Goal: Task Accomplishment & Management: Manage account settings

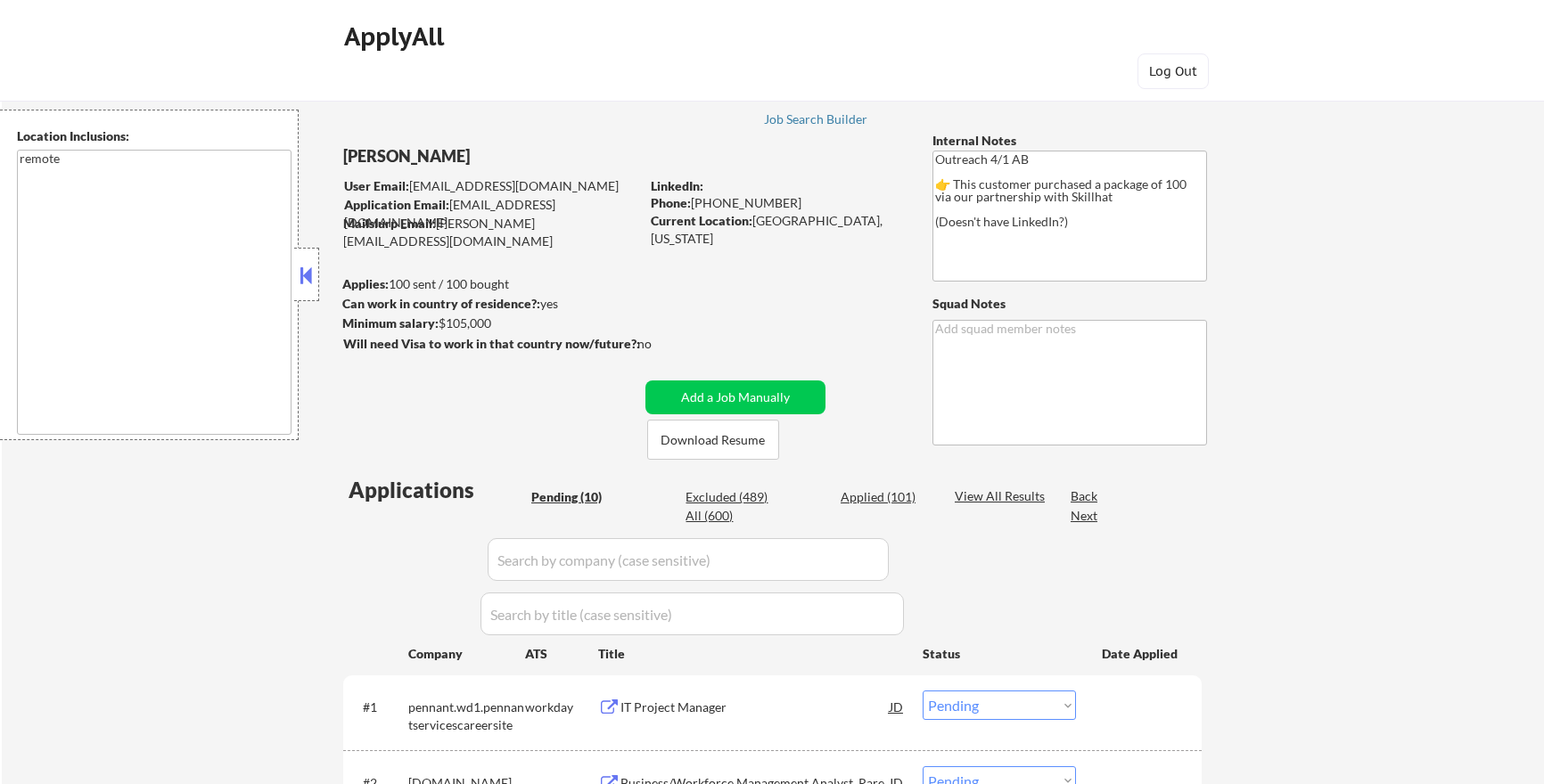
select select ""pending""
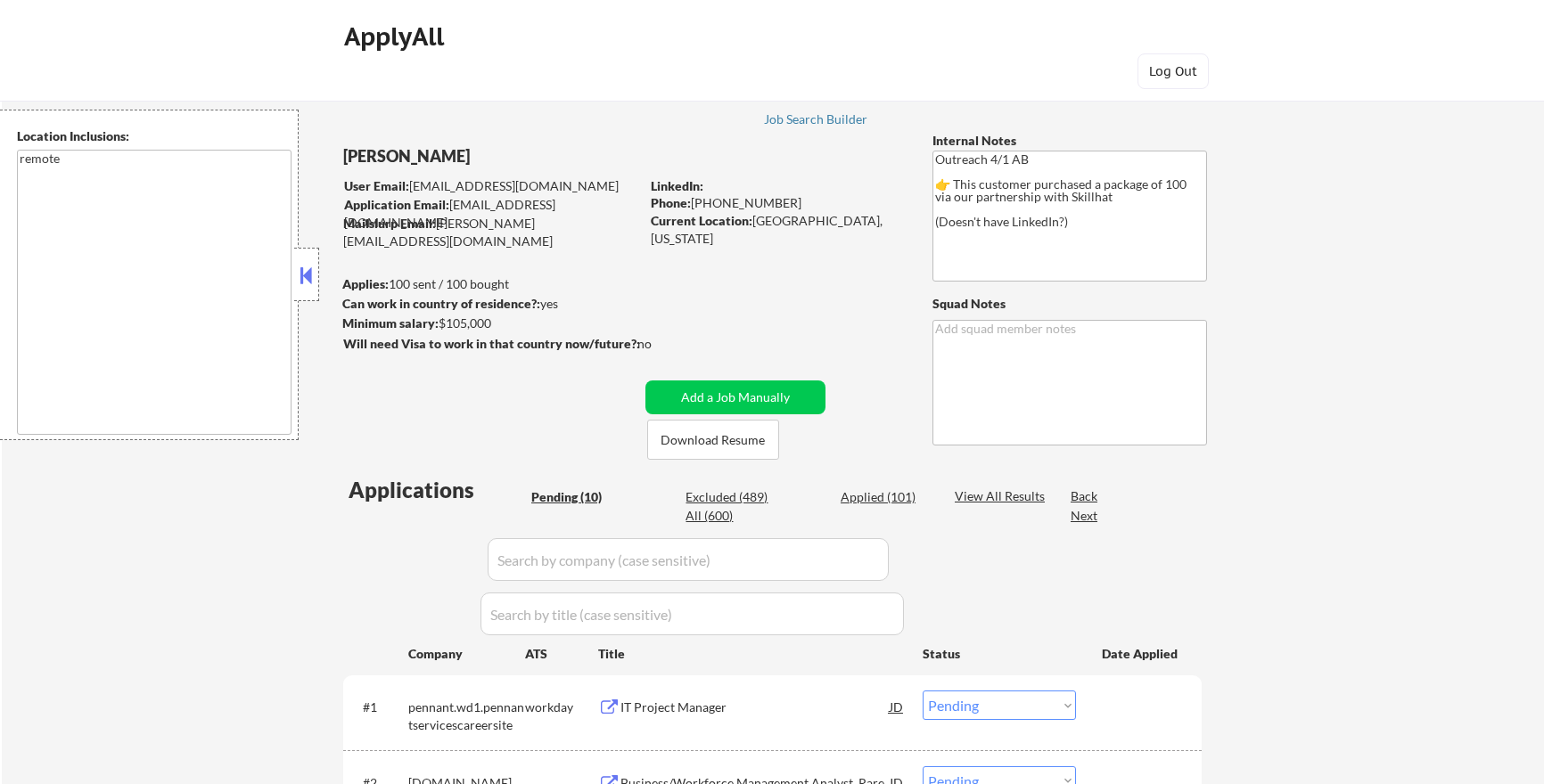
select select ""pending""
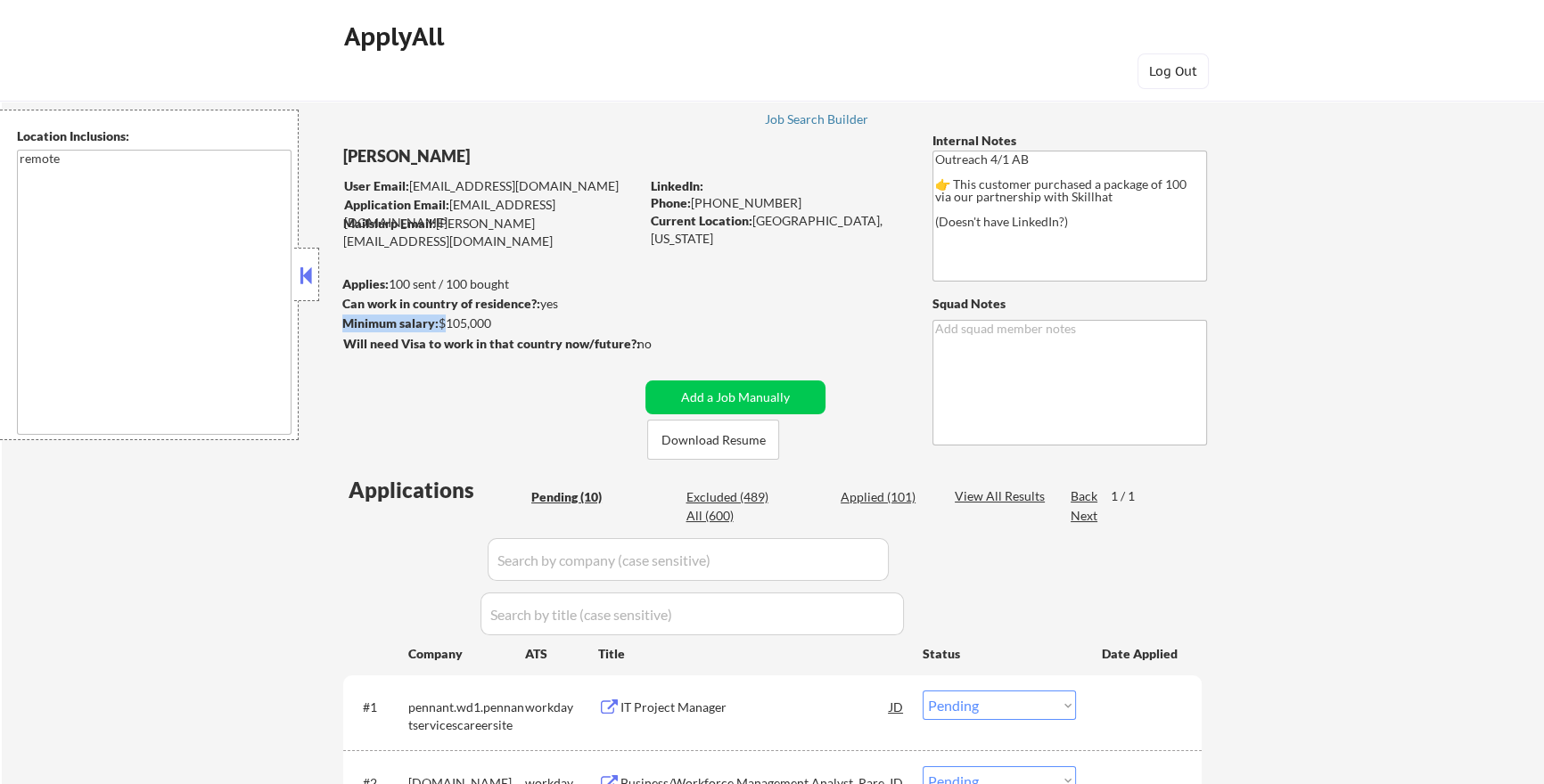
drag, startPoint x: 442, startPoint y: 317, endPoint x: 508, endPoint y: 315, distance: 66.0
click at [508, 315] on div "Minimum salary: $105,000" at bounding box center [490, 324] width 297 height 18
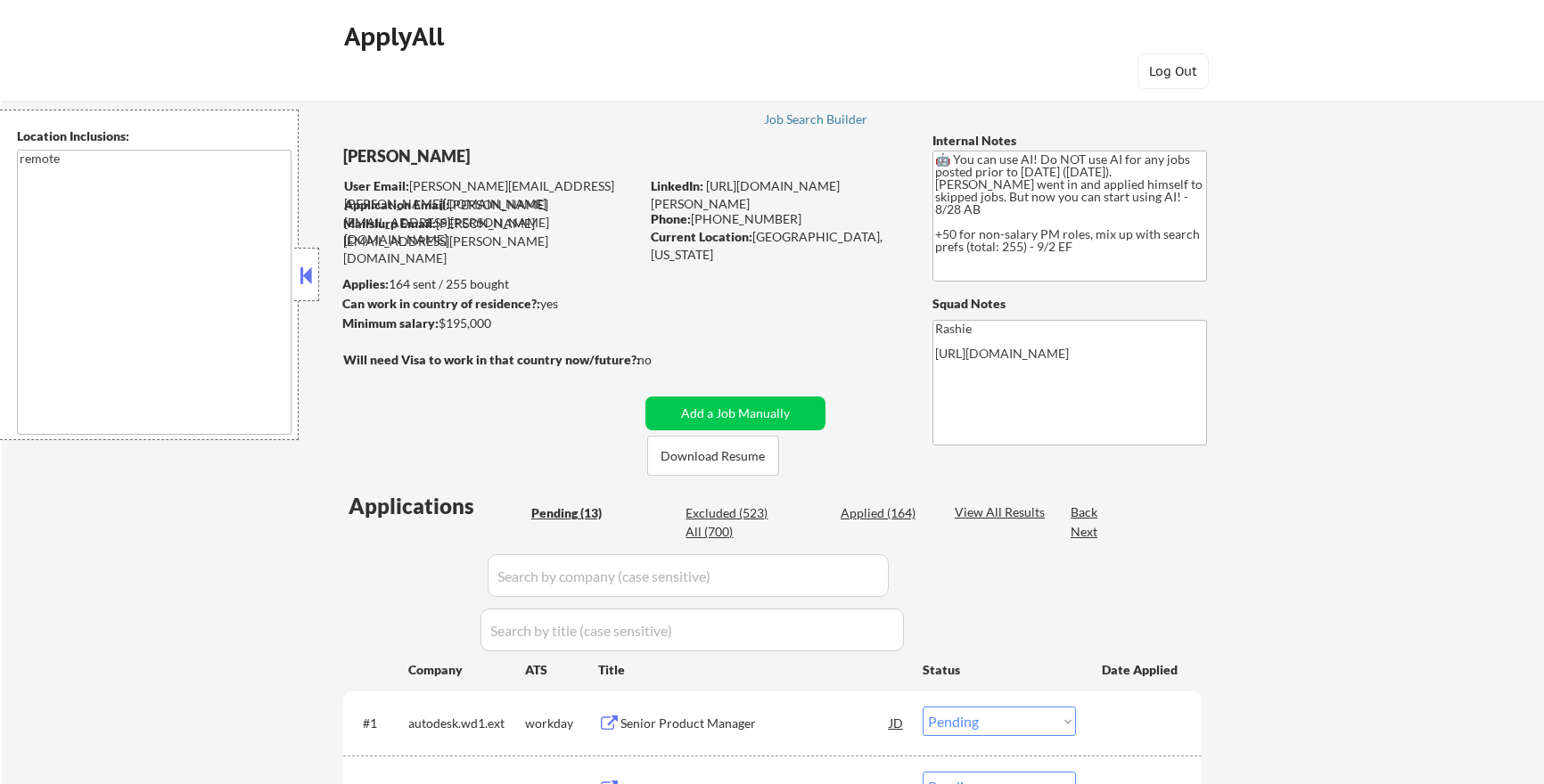
select select ""pending""
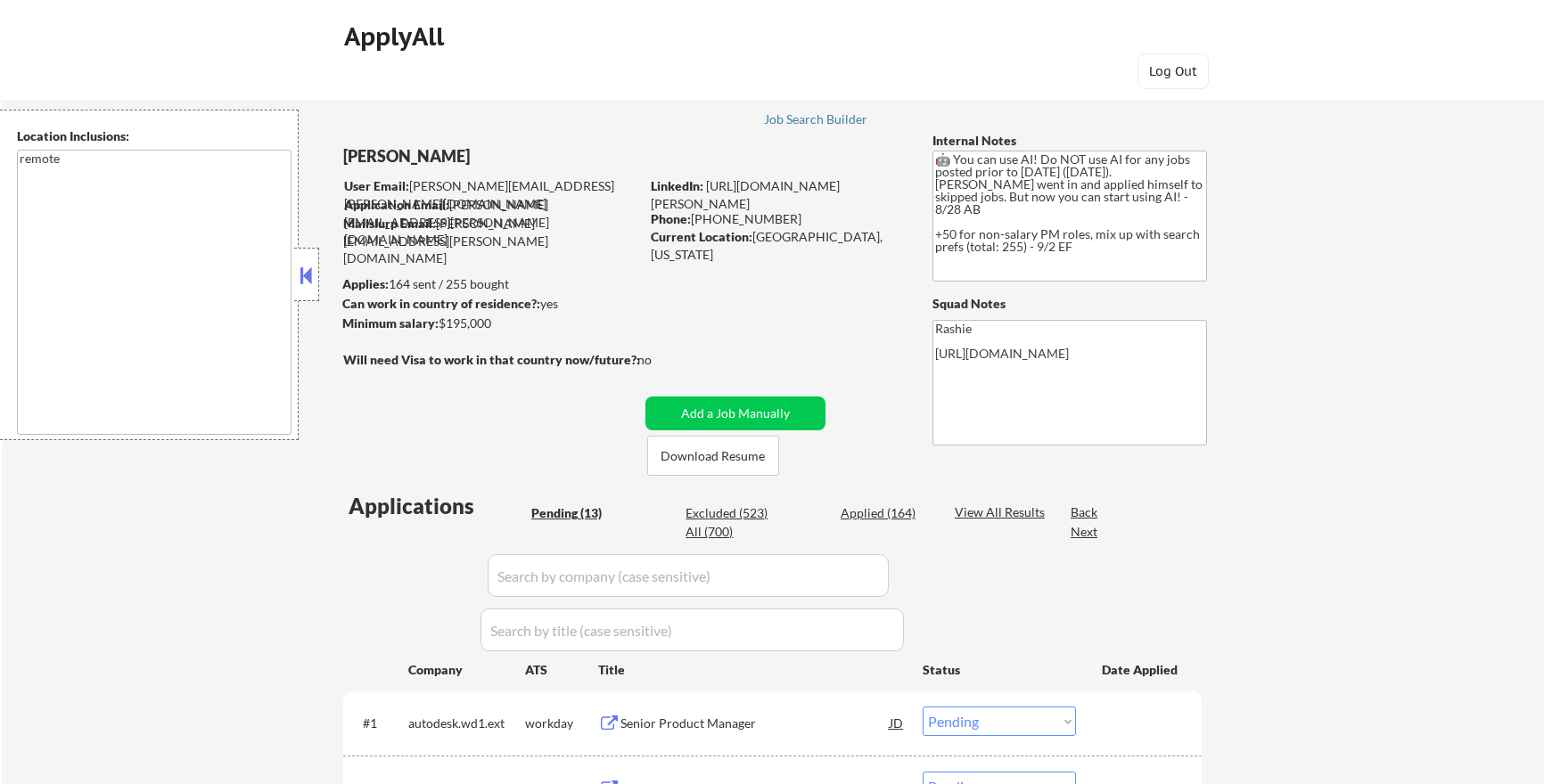
select select ""pending""
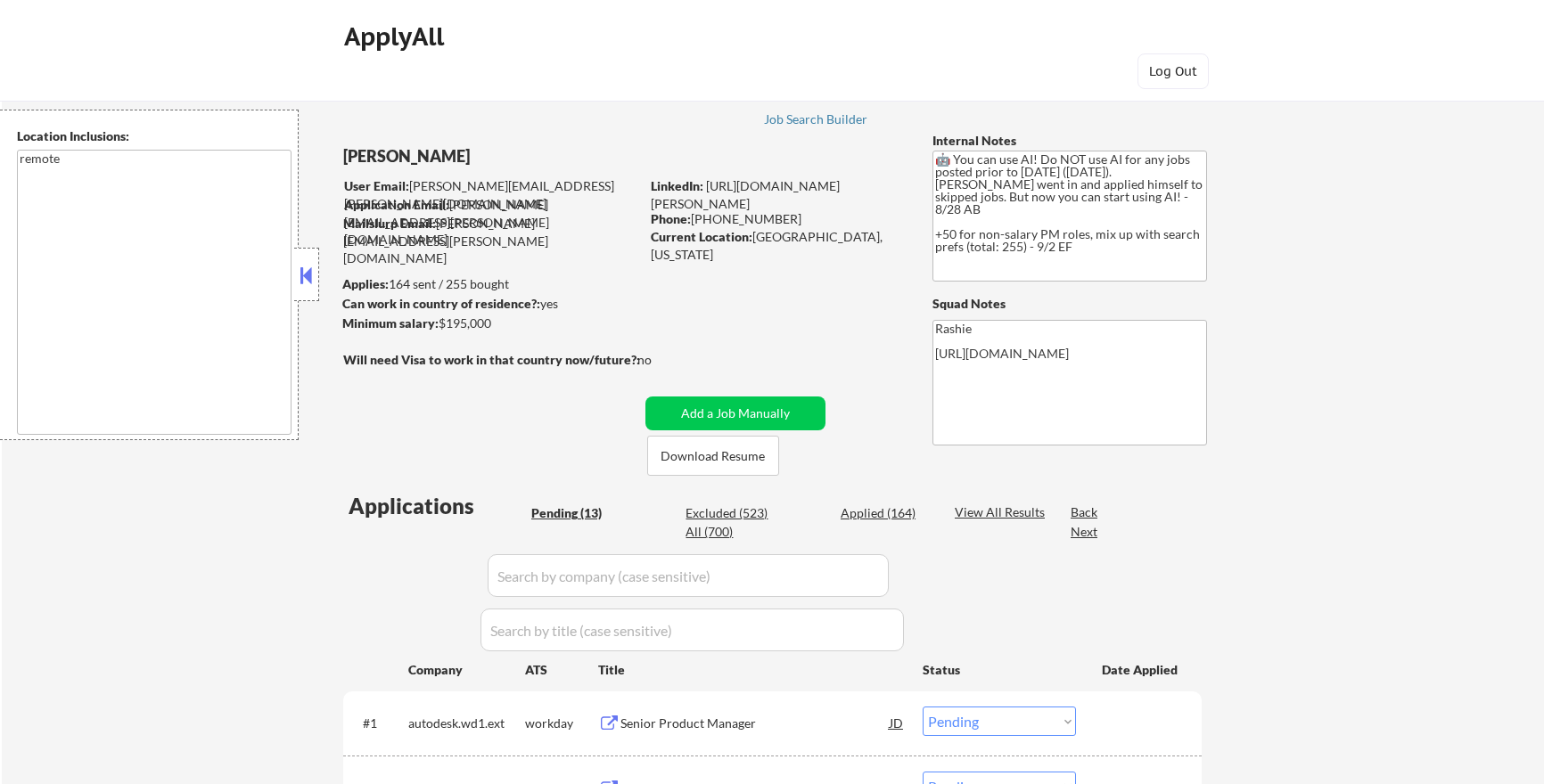
select select ""pending""
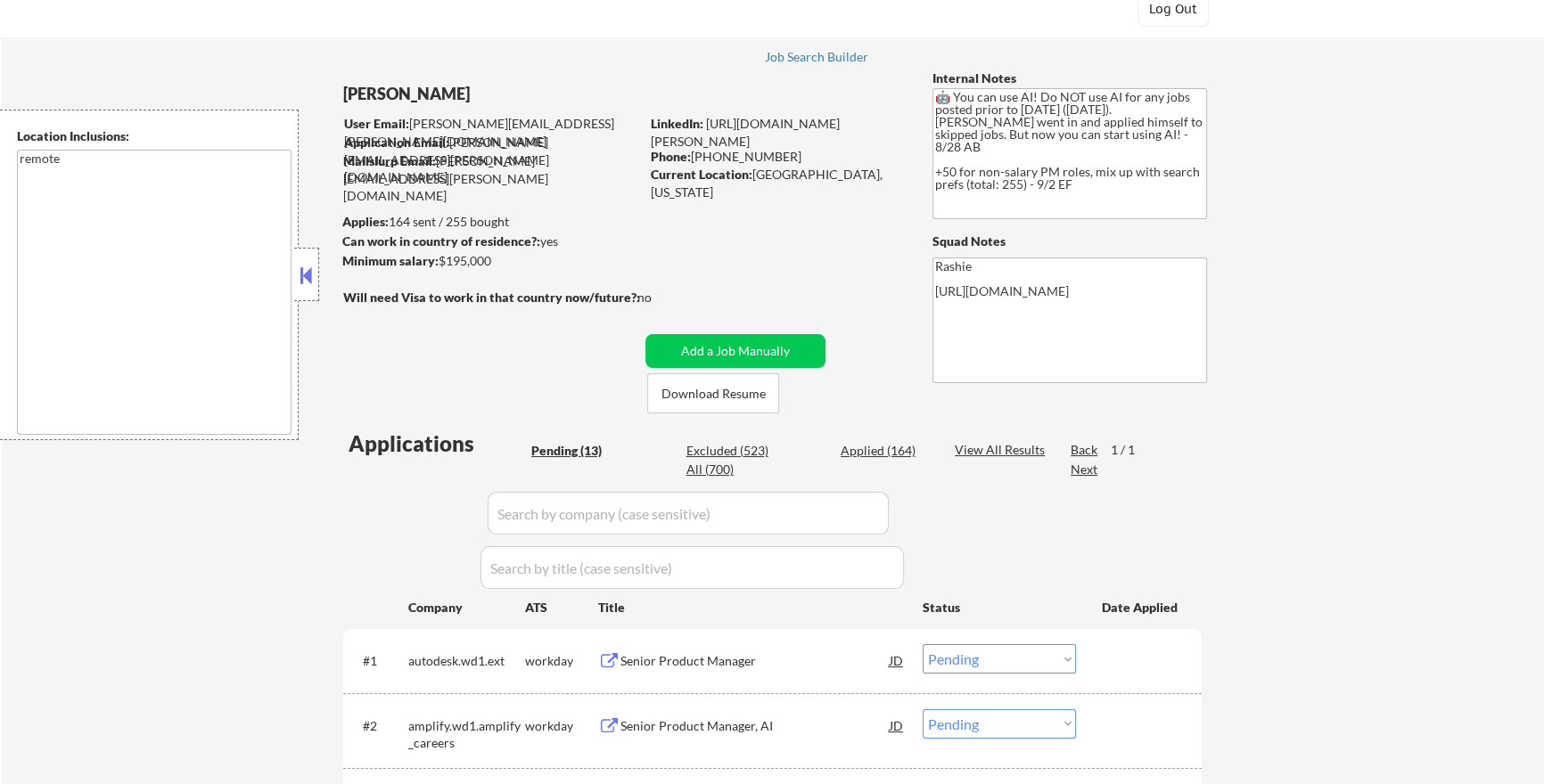
scroll to position [51, 0]
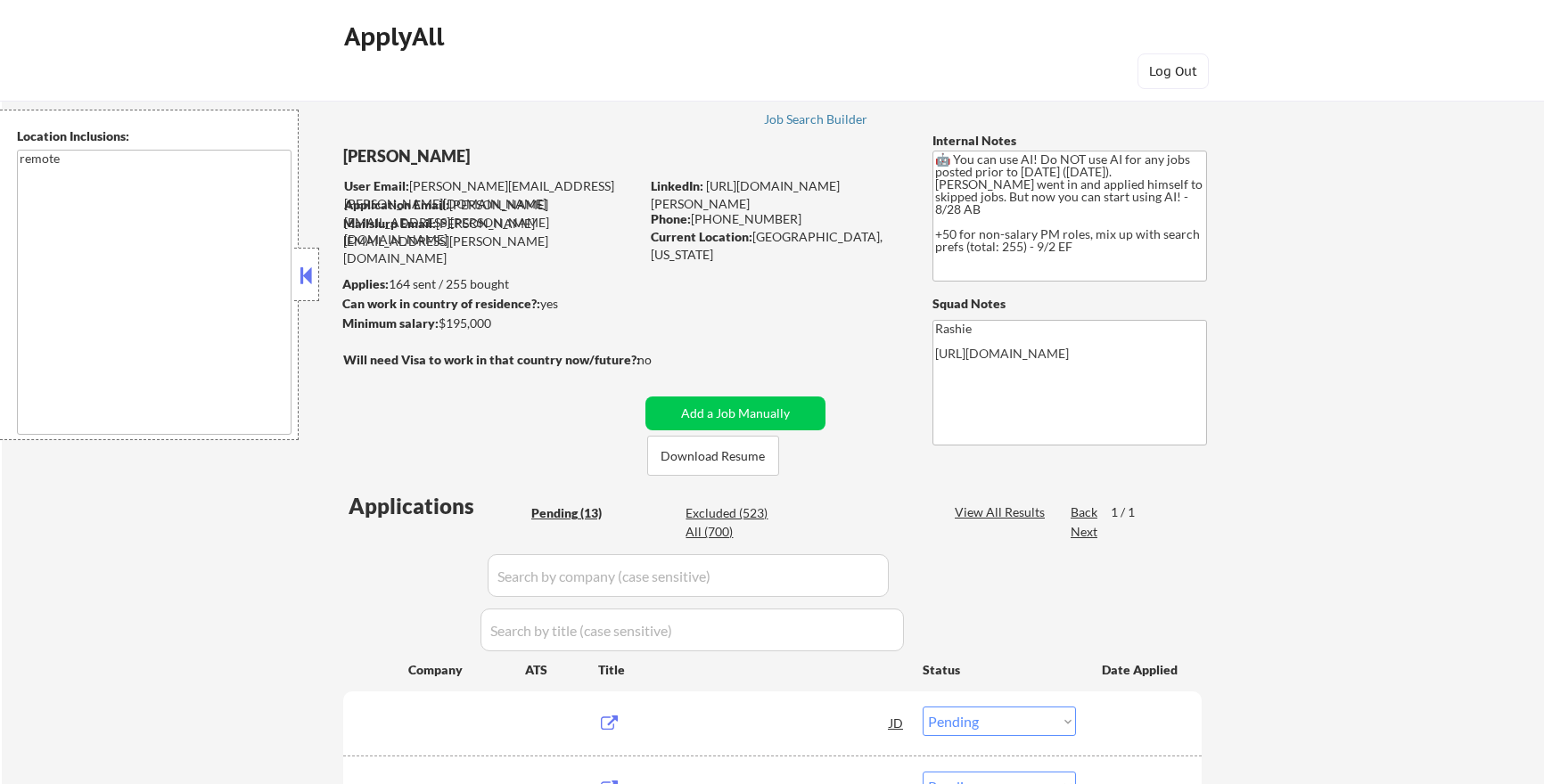
select select ""pending""
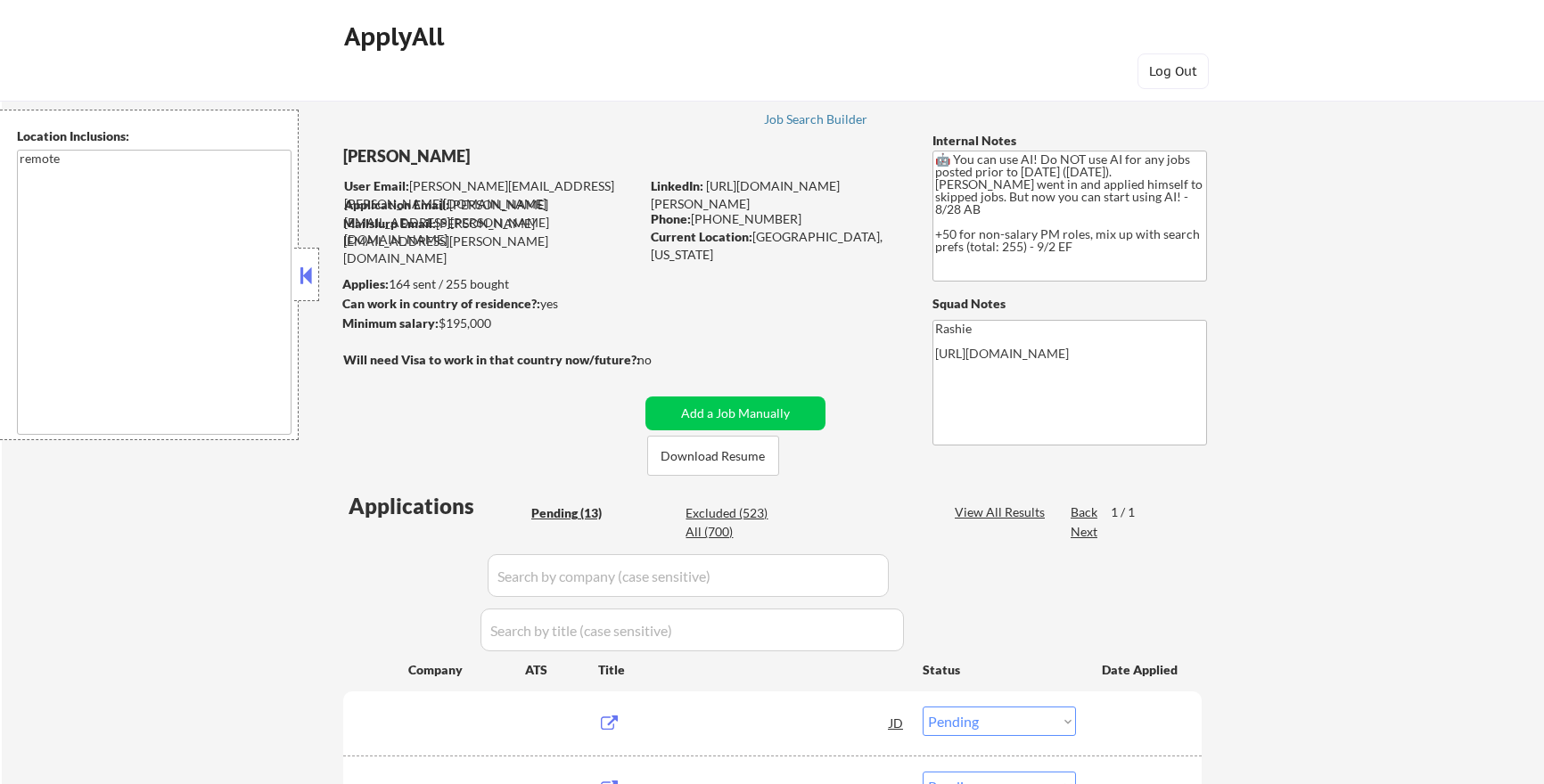
select select ""pending""
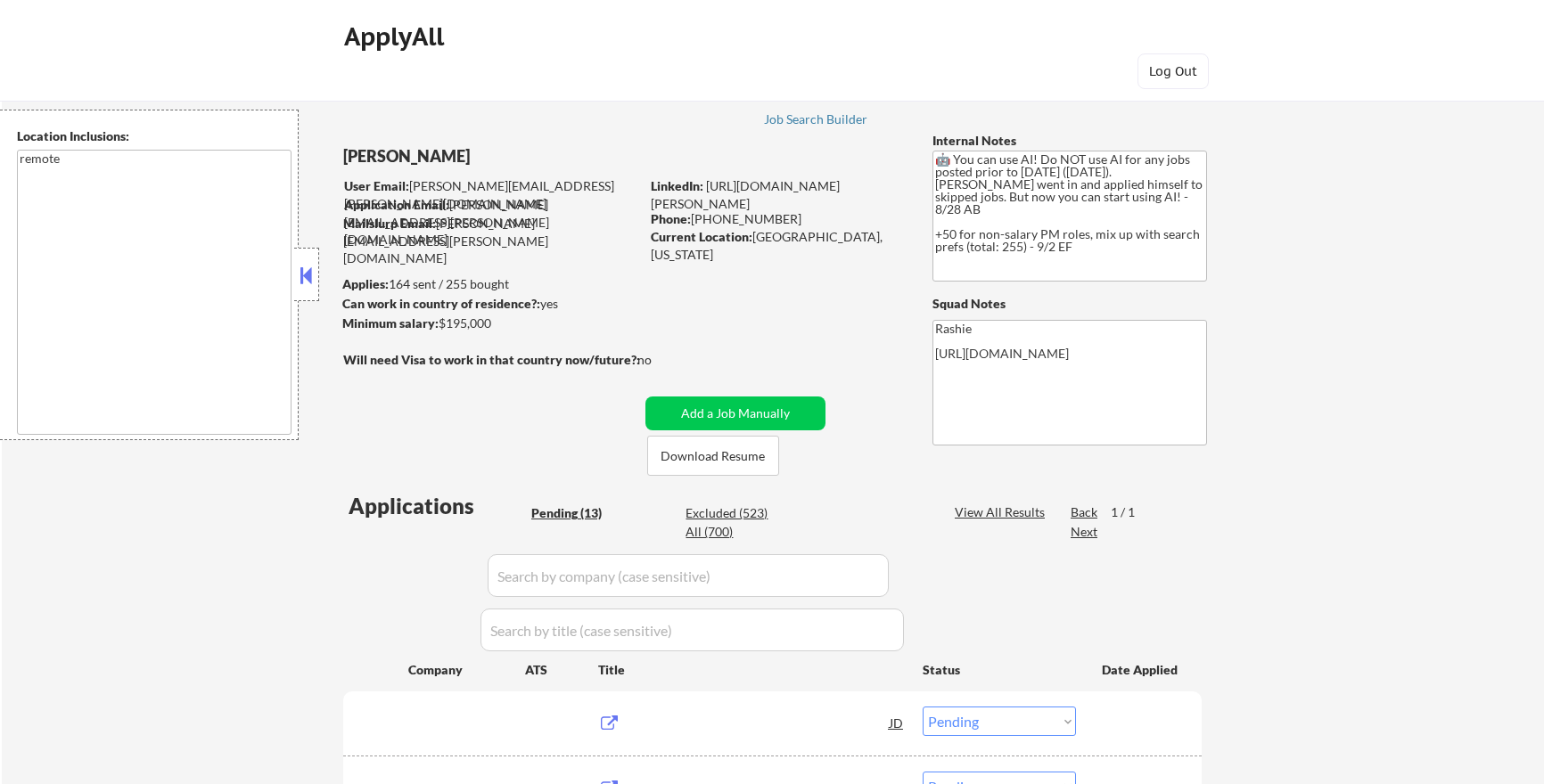
select select ""pending""
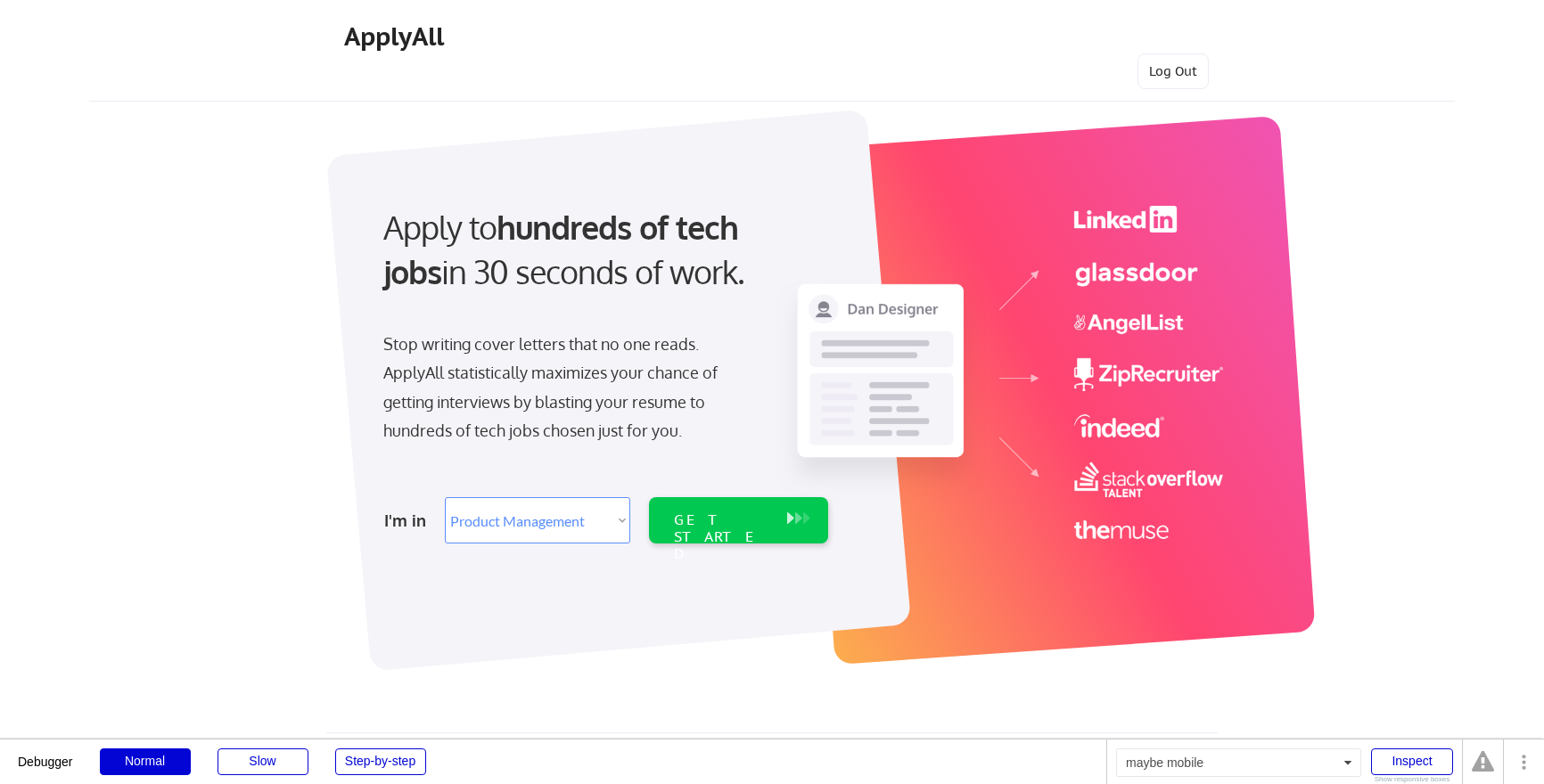
select select ""product""
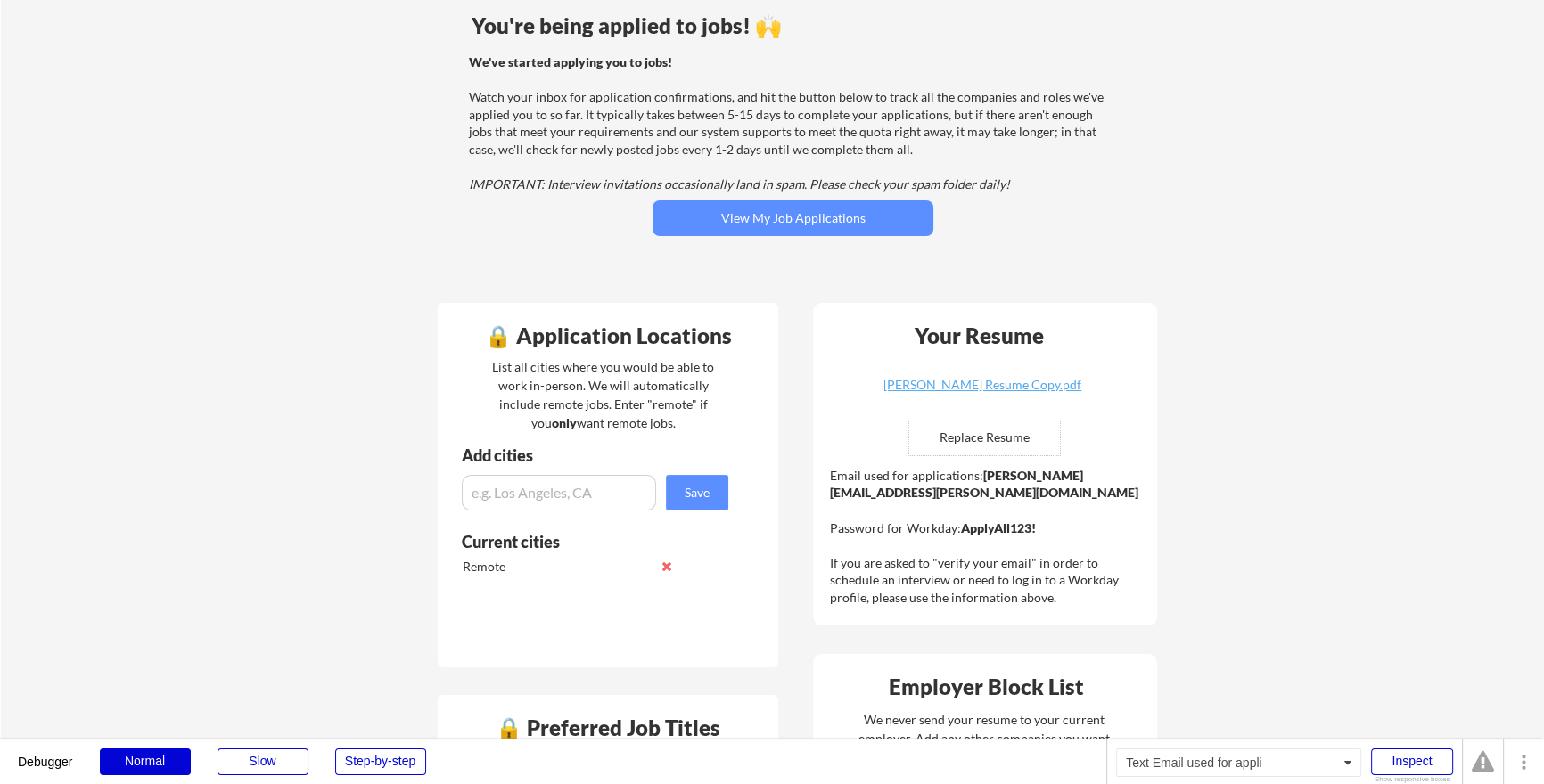
scroll to position [155, 0]
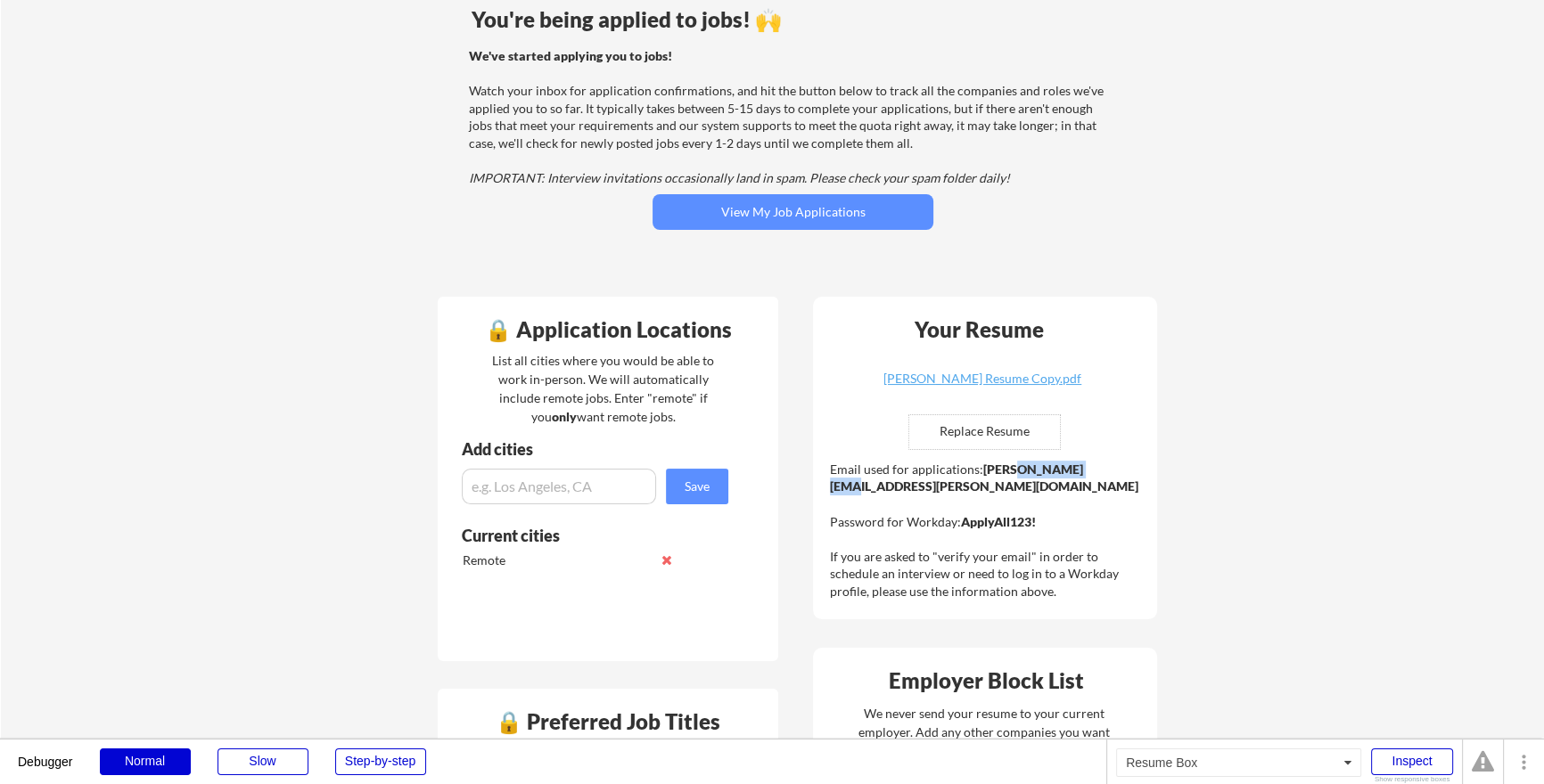
drag, startPoint x: 857, startPoint y: 485, endPoint x: 948, endPoint y: 485, distance: 91.0
click at [944, 485] on strong "[PERSON_NAME][EMAIL_ADDRESS][PERSON_NAME][DOMAIN_NAME]" at bounding box center [984, 477] width 308 height 33
click at [1005, 519] on strong "ApplyAll123!" at bounding box center [998, 521] width 75 height 15
click at [957, 489] on strong "[PERSON_NAME][EMAIL_ADDRESS][PERSON_NAME][DOMAIN_NAME]" at bounding box center [984, 477] width 308 height 33
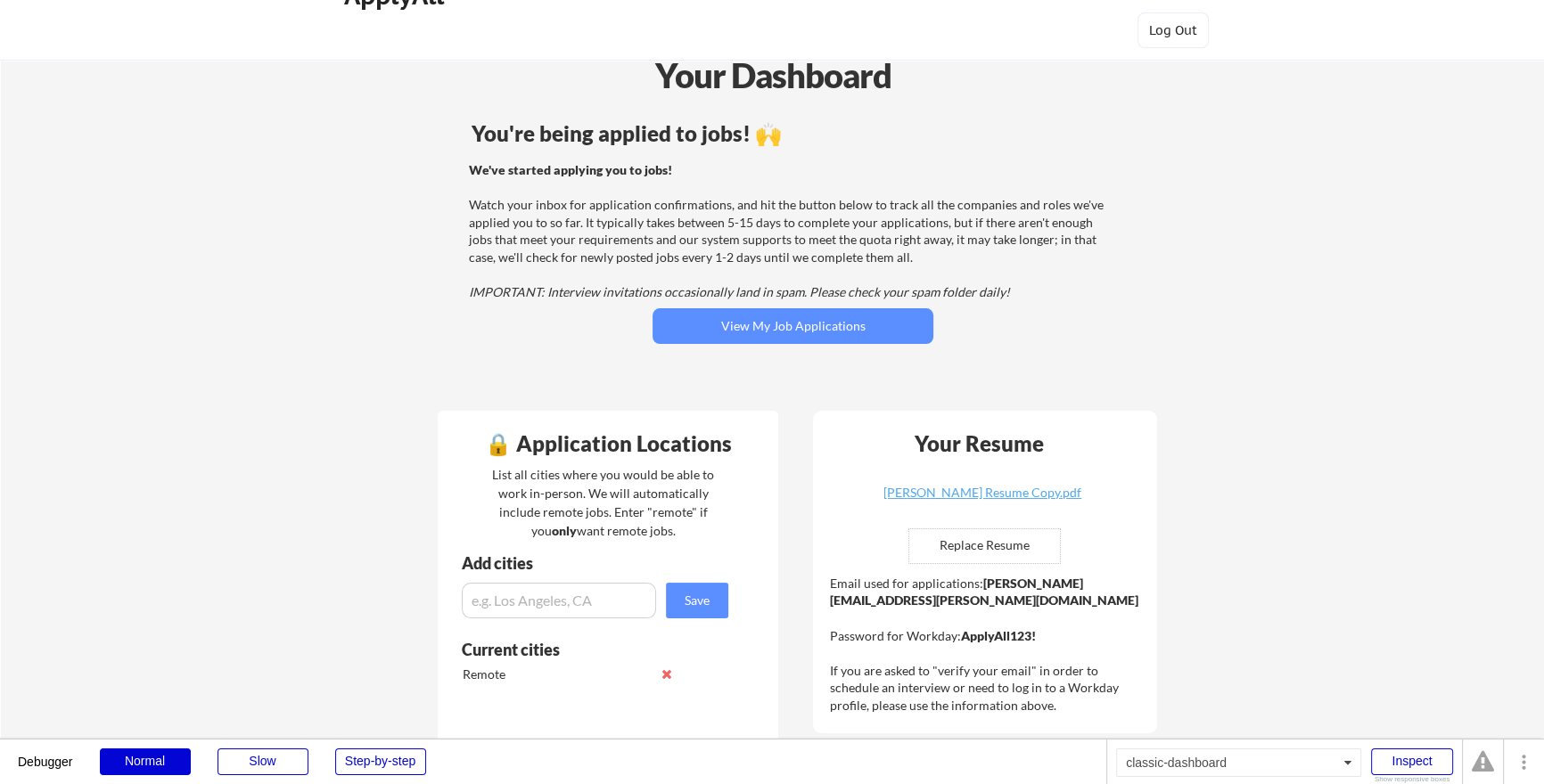
scroll to position [15, 0]
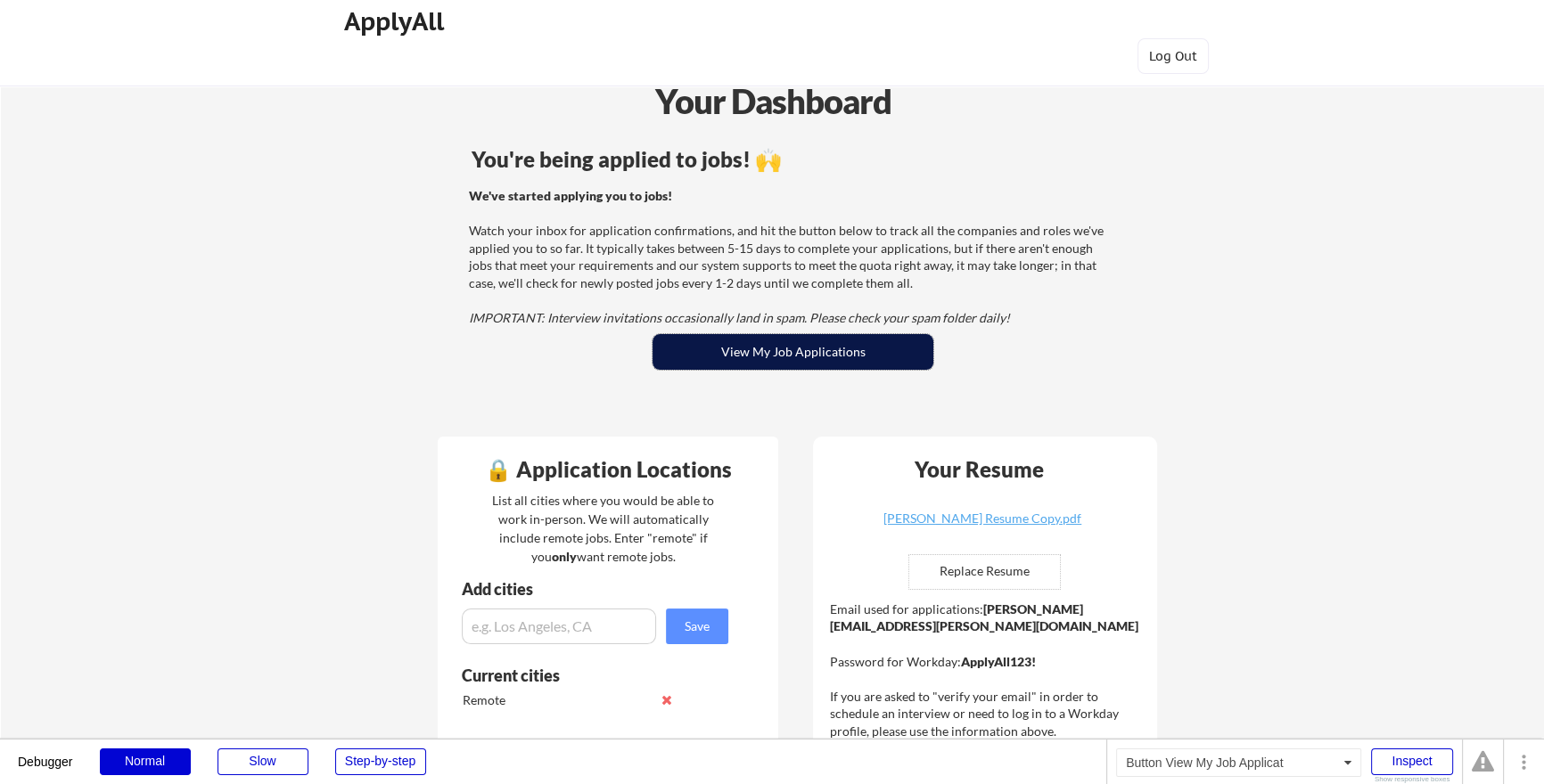
click at [779, 356] on button "View My Job Applications" at bounding box center [793, 352] width 281 height 36
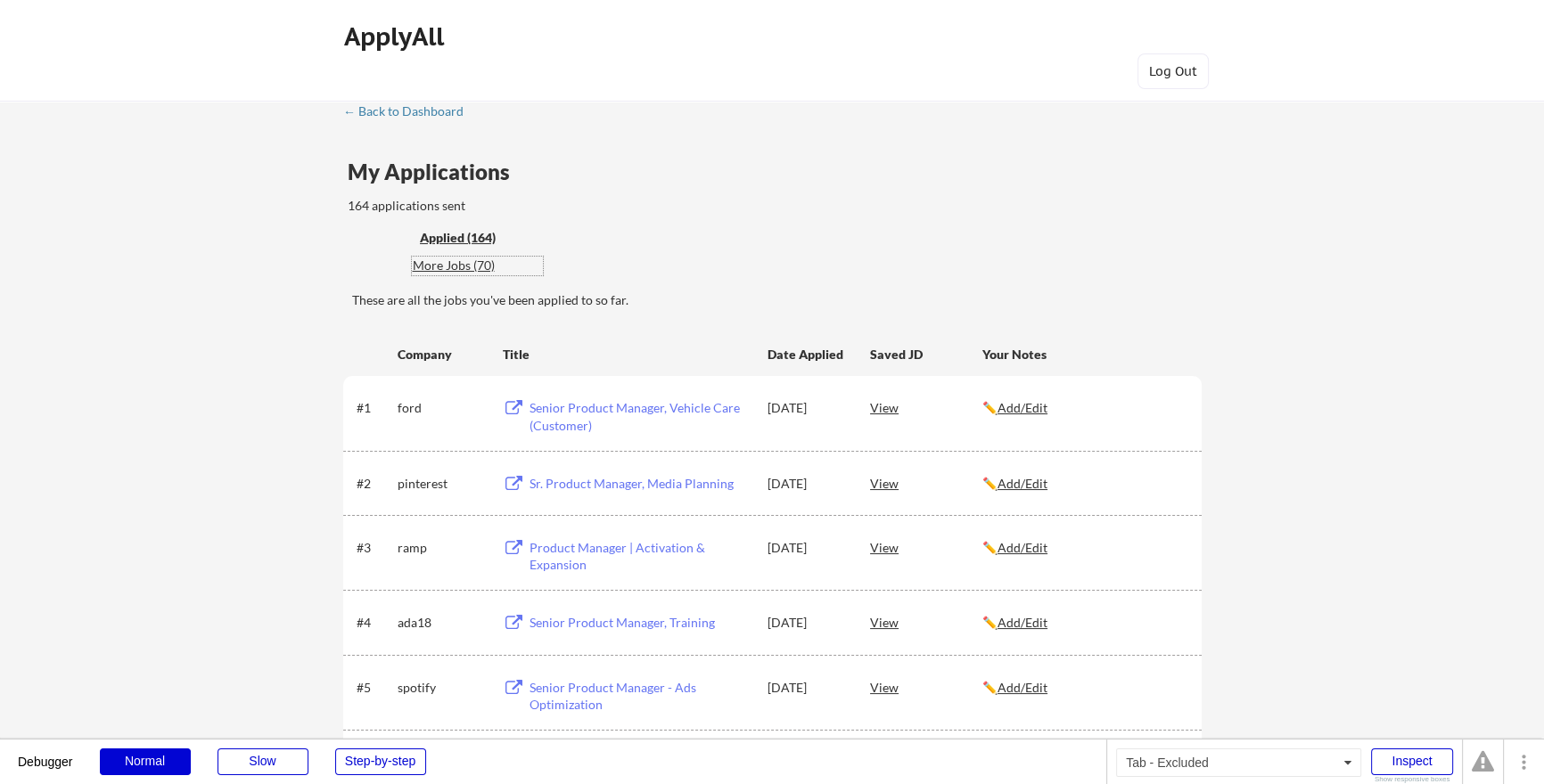
click at [455, 269] on div "More Jobs (70)" at bounding box center [476, 266] width 131 height 18
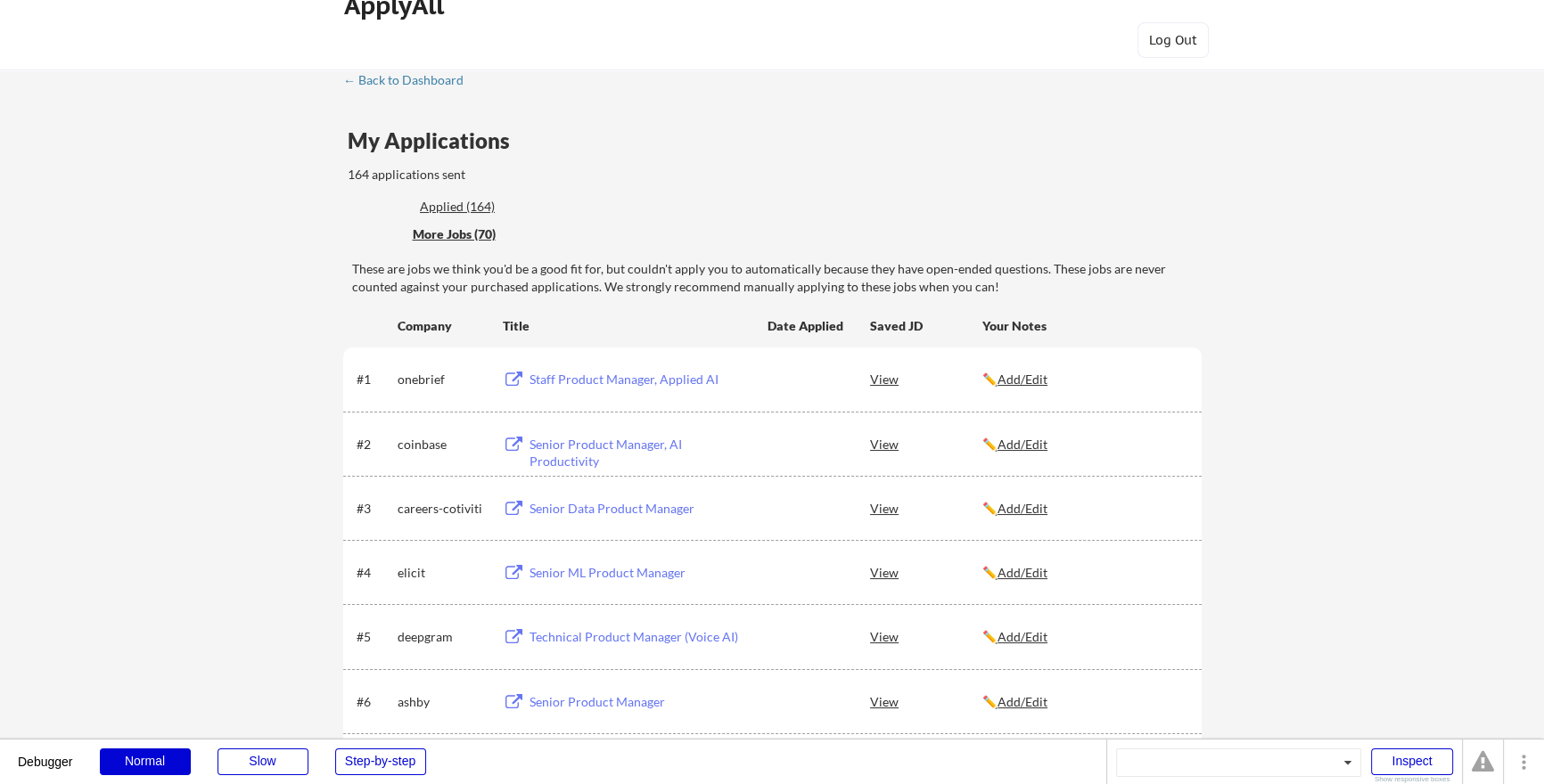
scroll to position [35, 0]
click at [436, 201] on div "Applied (164)" at bounding box center [477, 203] width 116 height 18
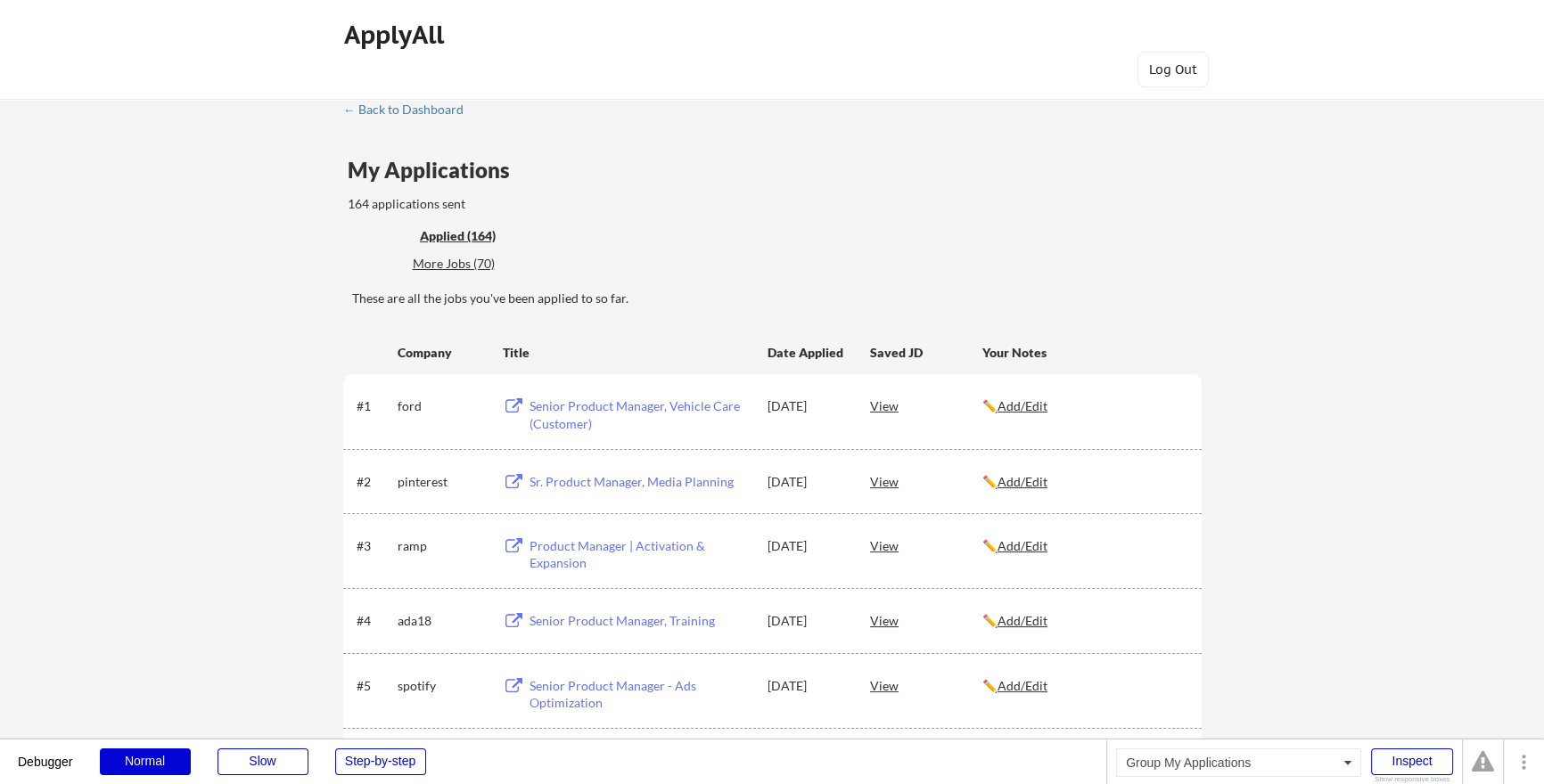
scroll to position [0, 0]
click at [364, 114] on div "← Back to Dashboard" at bounding box center [410, 112] width 134 height 13
